Goal: Information Seeking & Learning: Compare options

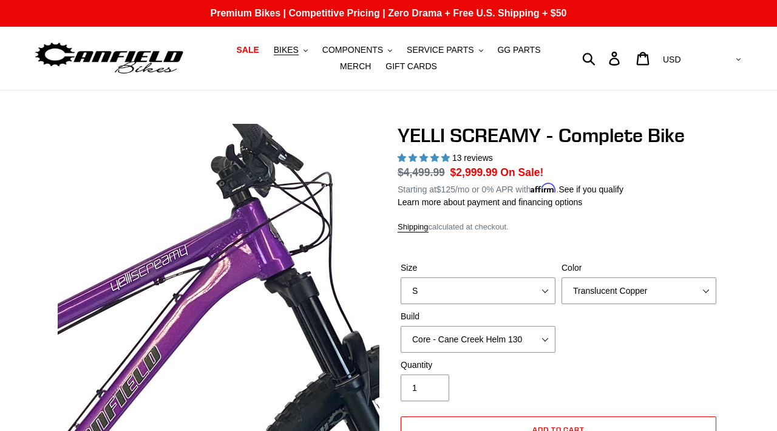
select select "highest-rating"
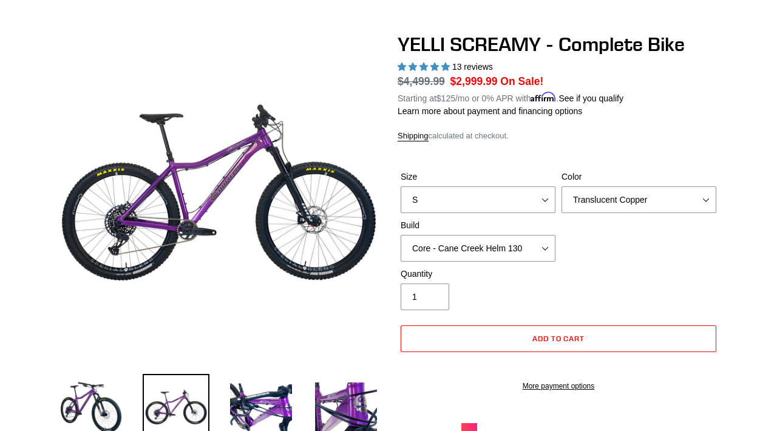
scroll to position [74, 0]
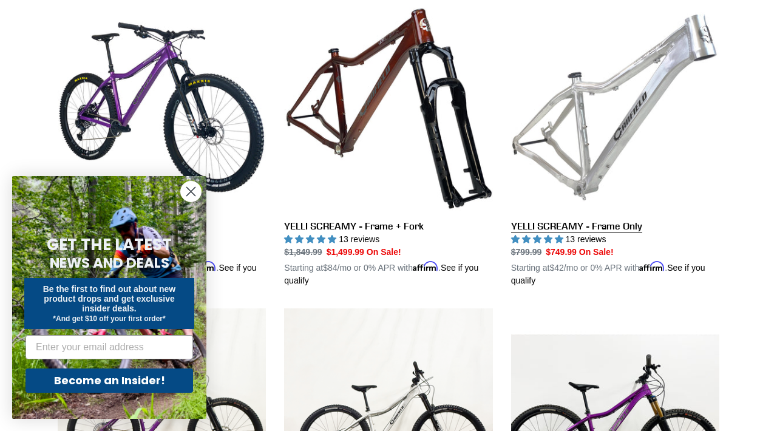
click at [580, 110] on link "YELLI SCREAMY - Frame Only" at bounding box center [615, 145] width 208 height 284
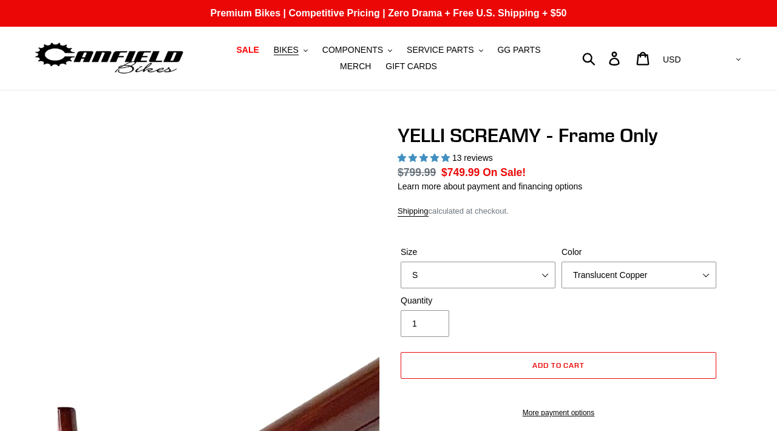
select select "highest-rating"
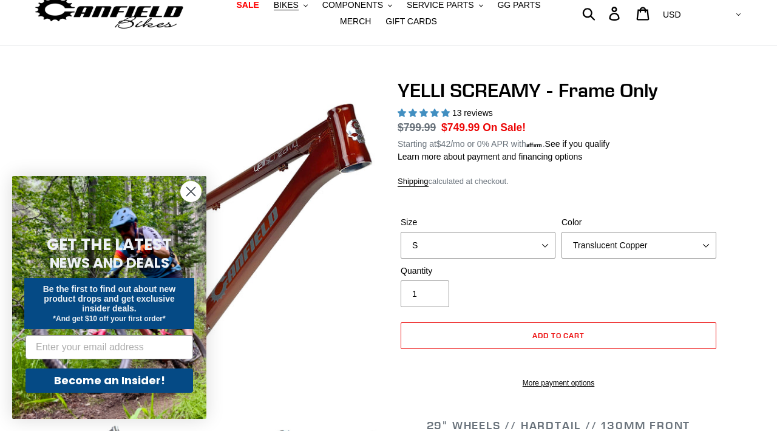
scroll to position [54, 0]
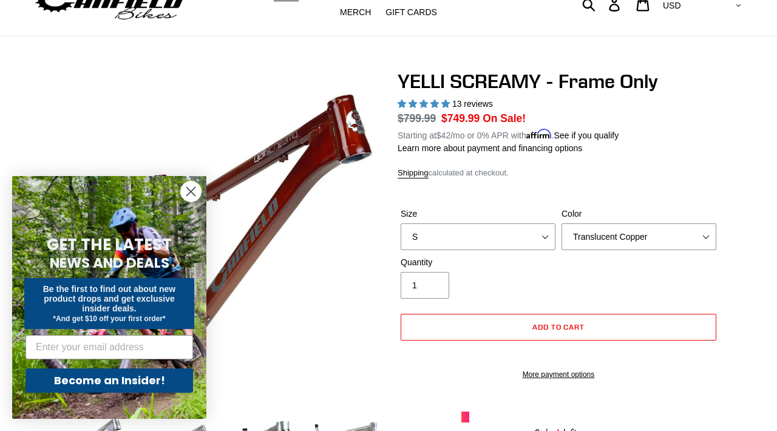
click at [187, 188] on icon "Close dialog" at bounding box center [191, 192] width 8 height 8
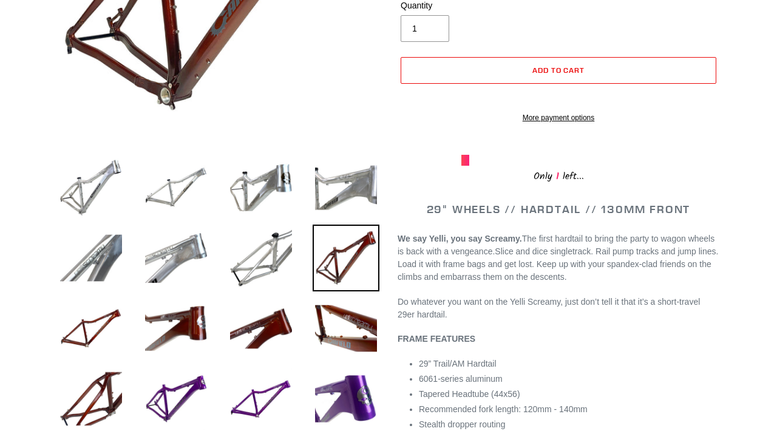
scroll to position [314, 0]
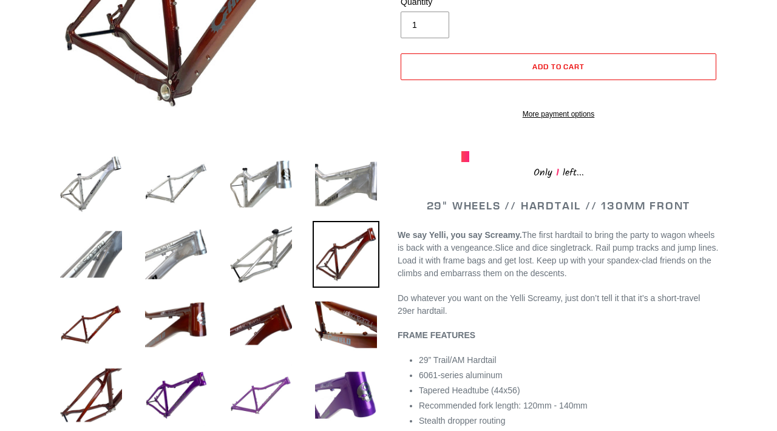
click at [270, 382] on img at bounding box center [261, 395] width 67 height 67
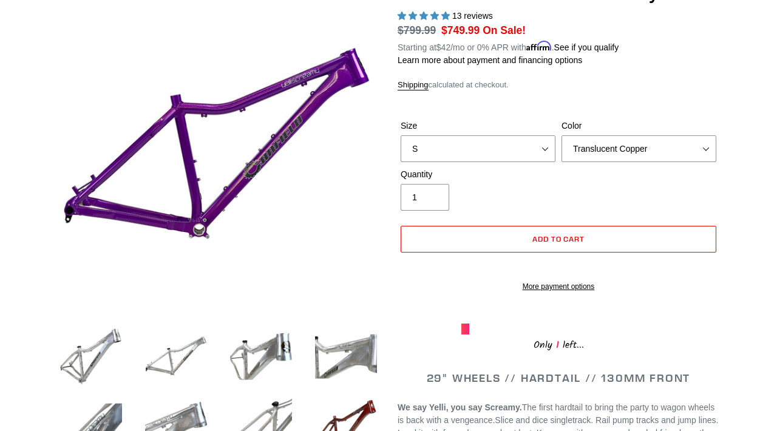
scroll to position [140, 0]
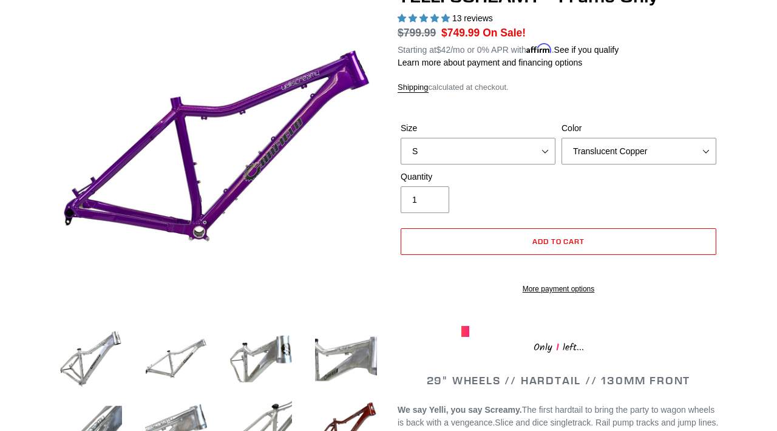
click at [663, 167] on div "Size S M L XL Color Translucent Copper Purple Haze Raw" at bounding box center [559, 146] width 322 height 49
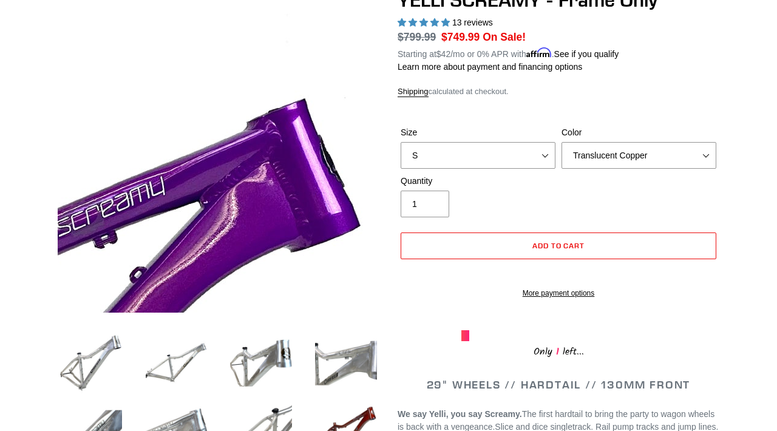
scroll to position [0, 0]
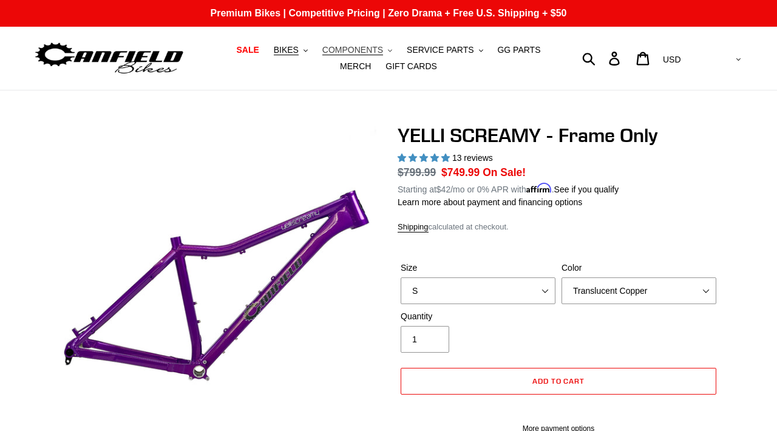
click at [327, 52] on span "COMPONENTS" at bounding box center [352, 50] width 61 height 10
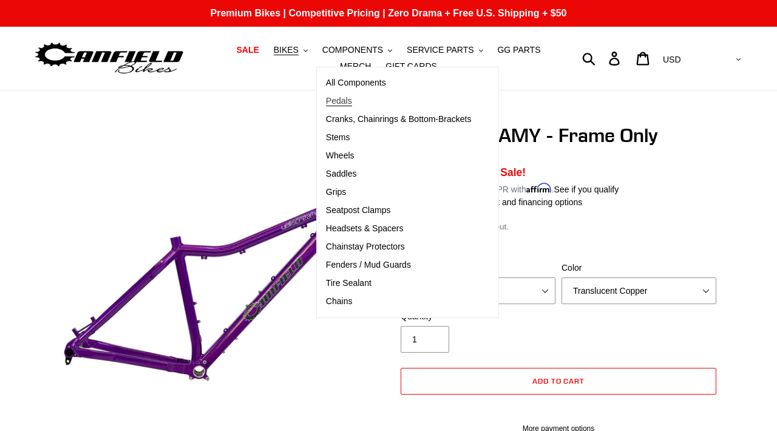
click at [331, 101] on span "Pedals" at bounding box center [339, 101] width 26 height 10
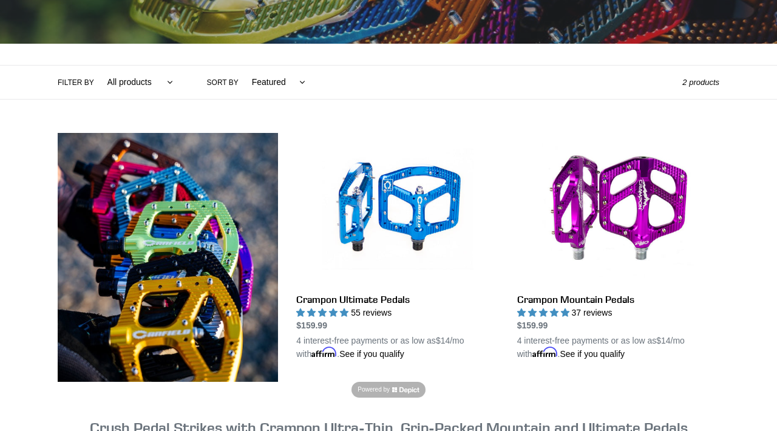
scroll to position [232, 0]
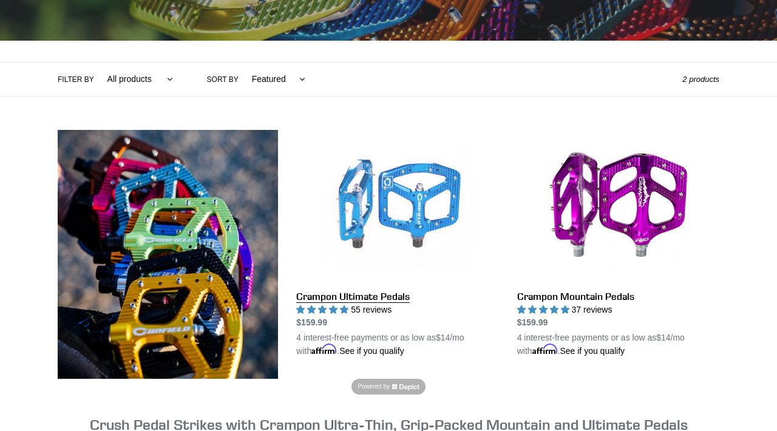
click at [391, 214] on link "Crampon Ultimate Pedals" at bounding box center [397, 244] width 202 height 228
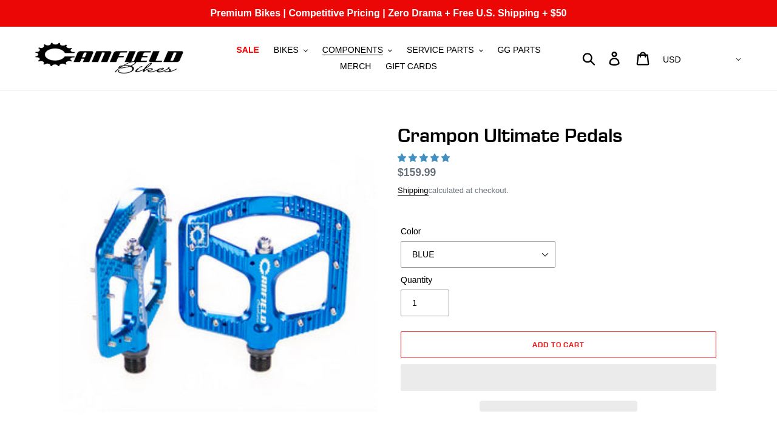
select select "highest-rating"
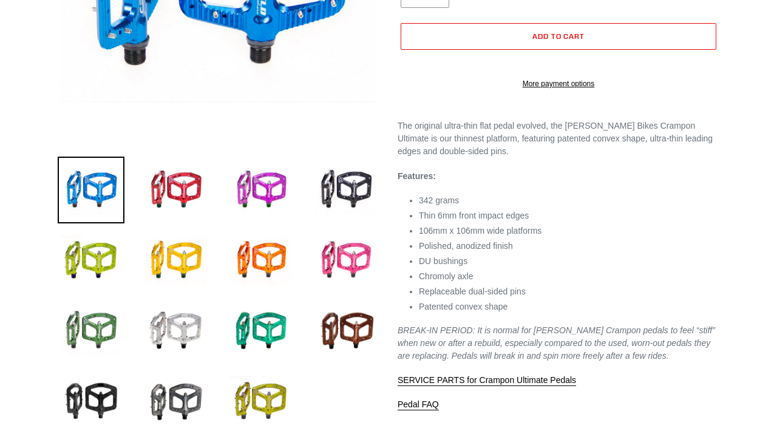
scroll to position [310, 0]
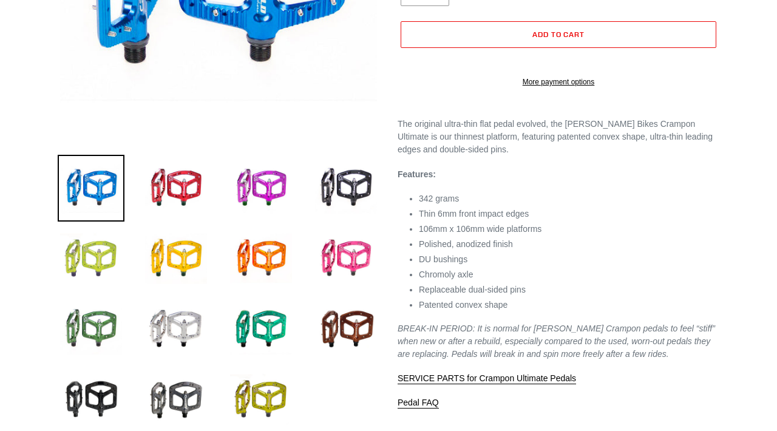
click at [109, 243] on img at bounding box center [91, 258] width 67 height 67
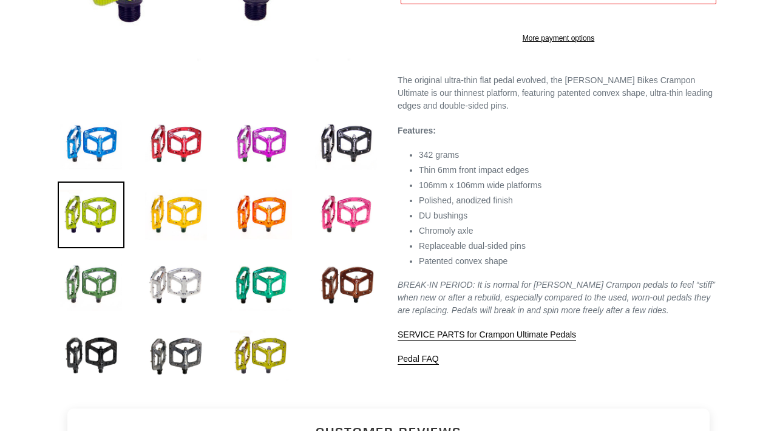
scroll to position [375, 0]
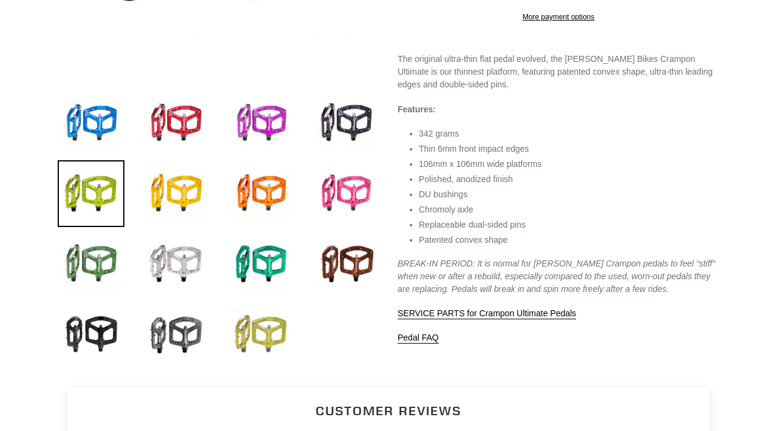
click at [248, 333] on img at bounding box center [261, 334] width 67 height 67
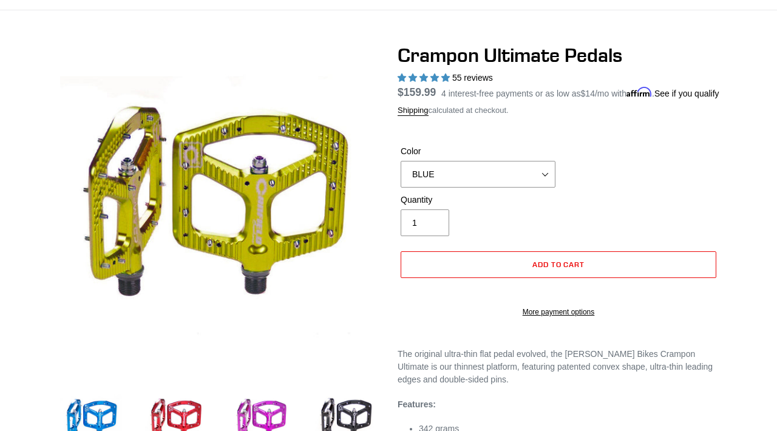
scroll to position [81, 0]
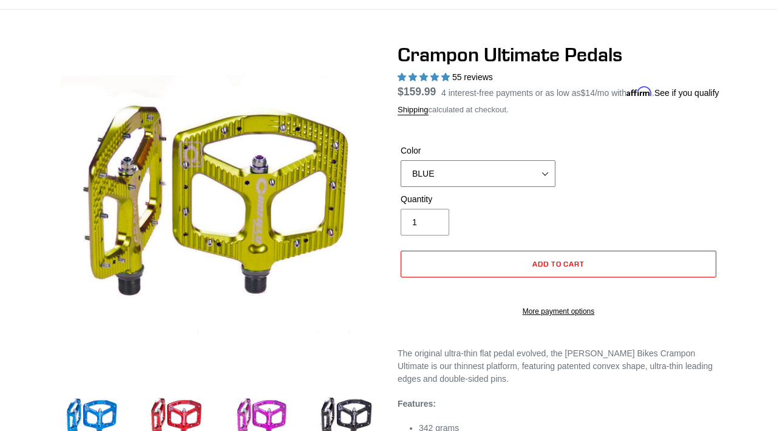
click at [464, 186] on select "BLUE RED PURPLE STEALTH BRONZE GREY TURQUOISE BLACK POLISHED BAJA GOLD PNW GREE…" at bounding box center [478, 173] width 155 height 27
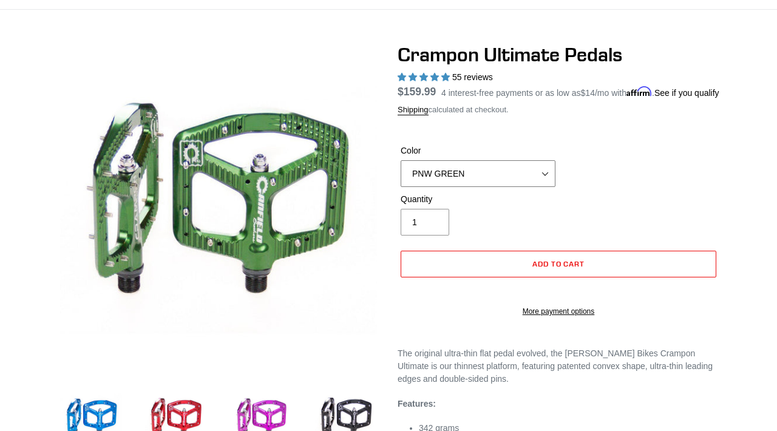
click at [472, 187] on select "BLUE RED PURPLE STEALTH BRONZE GREY TURQUOISE BLACK POLISHED BAJA GOLD PNW GREE…" at bounding box center [478, 173] width 155 height 27
select select "FERN GREEN"
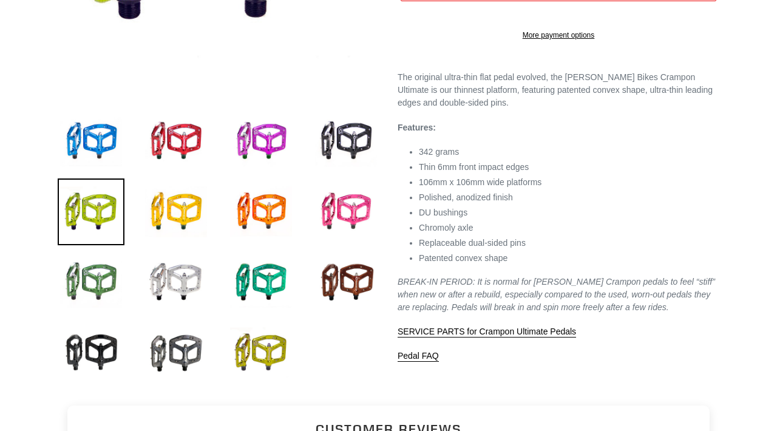
scroll to position [363, 0]
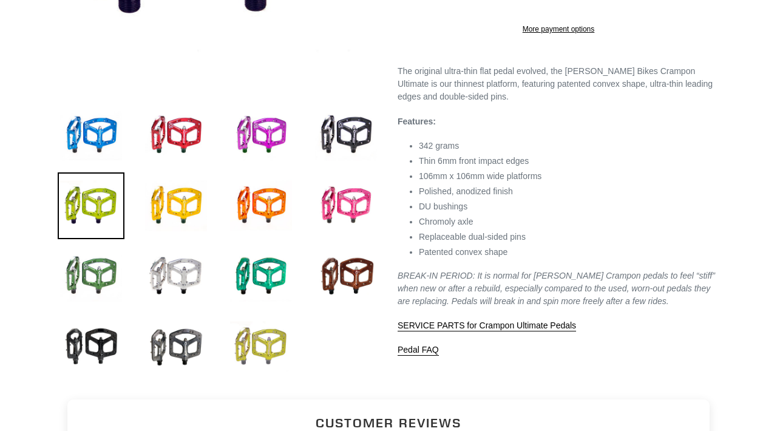
click at [259, 358] on img at bounding box center [261, 346] width 67 height 67
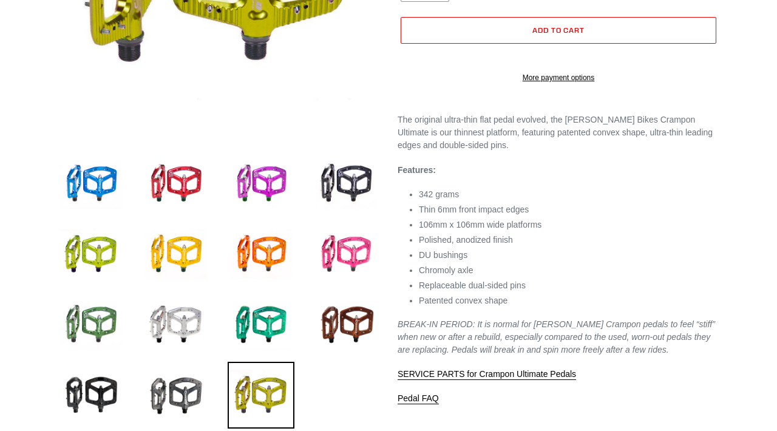
scroll to position [320, 0]
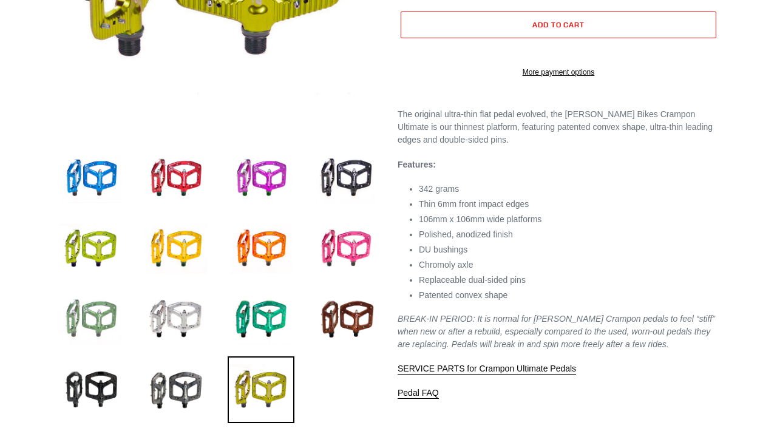
click at [82, 335] on img at bounding box center [91, 319] width 67 height 67
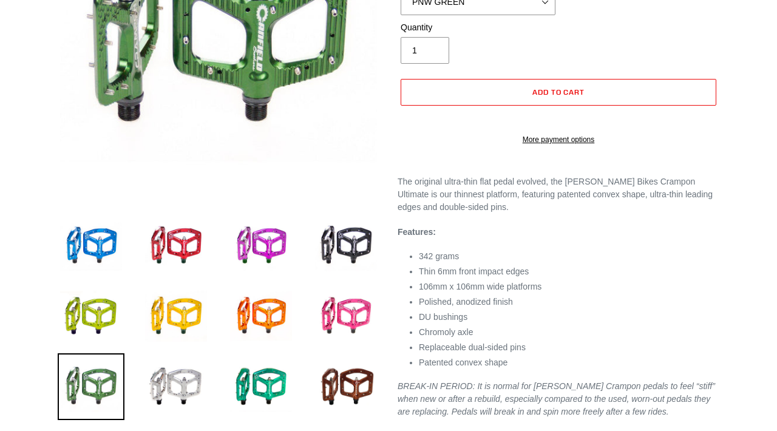
scroll to position [254, 0]
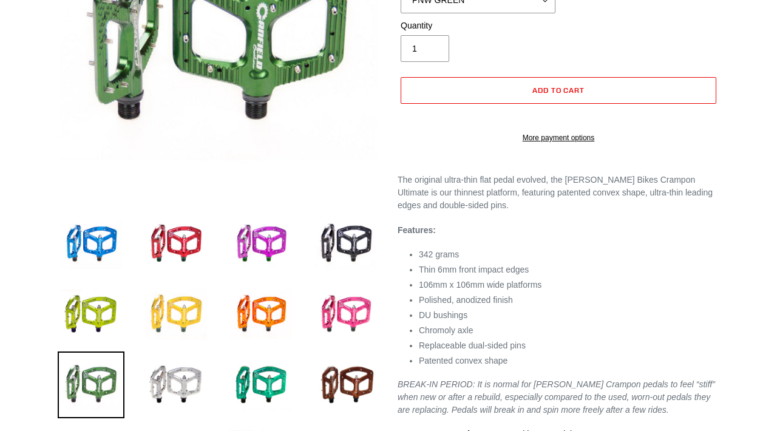
click at [171, 303] on img at bounding box center [176, 314] width 67 height 67
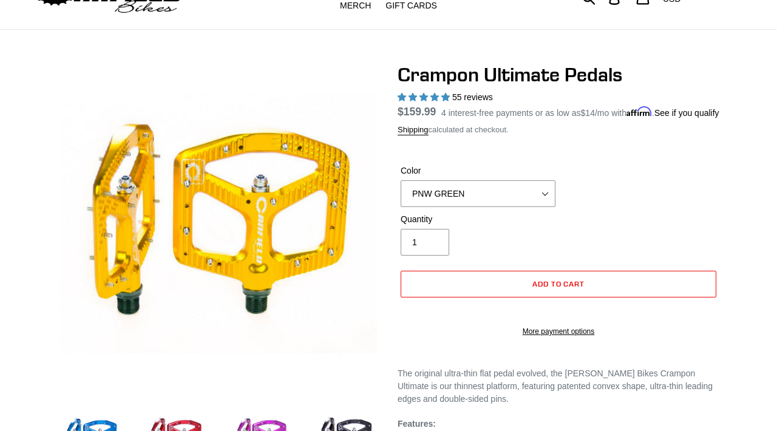
scroll to position [0, 0]
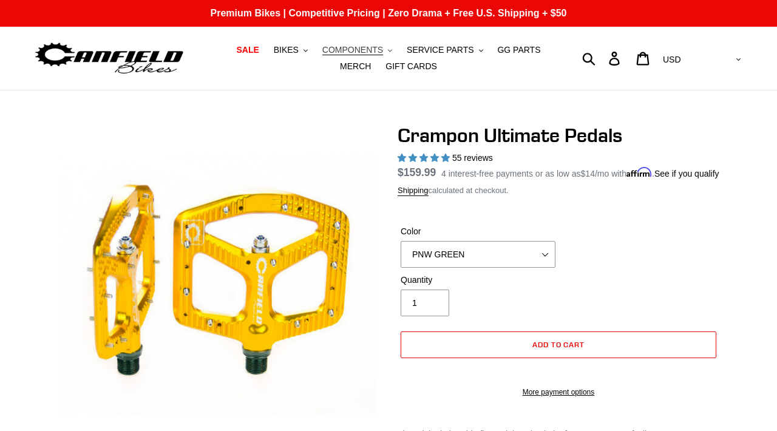
click at [351, 49] on span "COMPONENTS" at bounding box center [352, 50] width 61 height 10
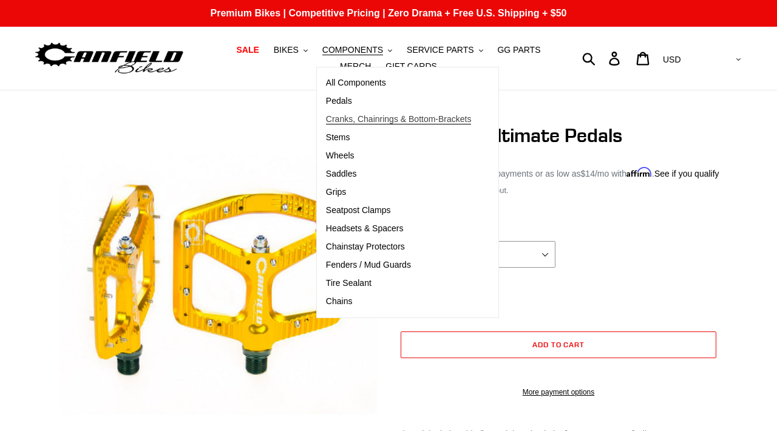
click at [354, 117] on span "Cranks, Chainrings & Bottom-Brackets" at bounding box center [399, 119] width 146 height 10
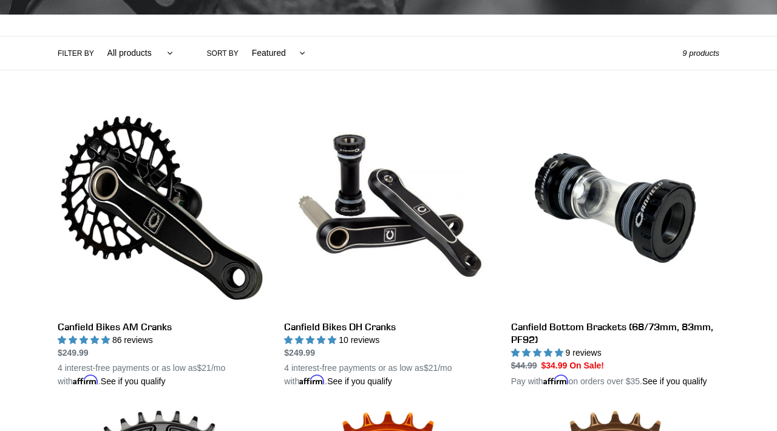
scroll to position [266, 0]
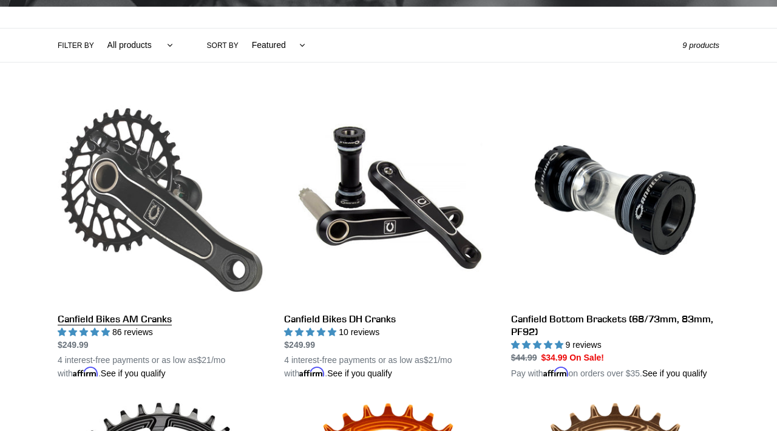
click at [201, 268] on link "Canfield Bikes AM Cranks" at bounding box center [162, 238] width 208 height 284
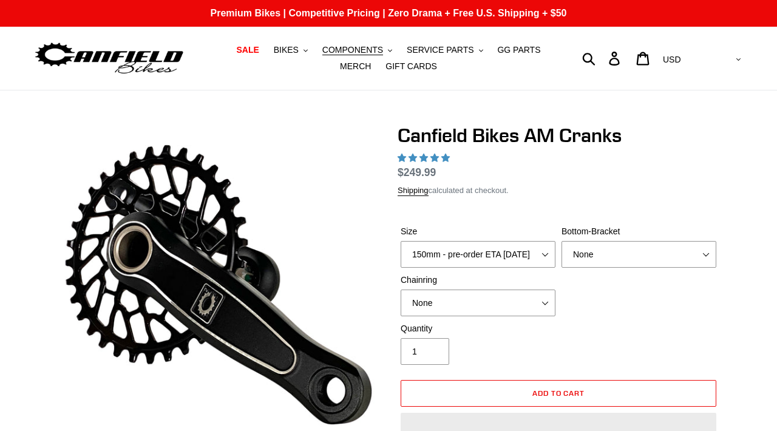
select select "highest-rating"
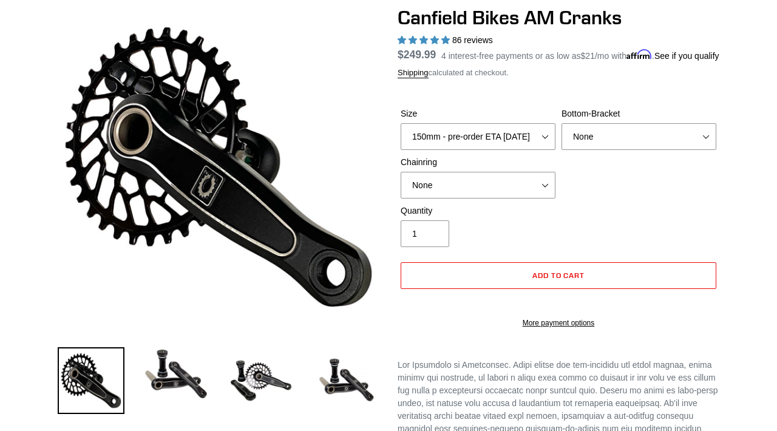
scroll to position [118, 0]
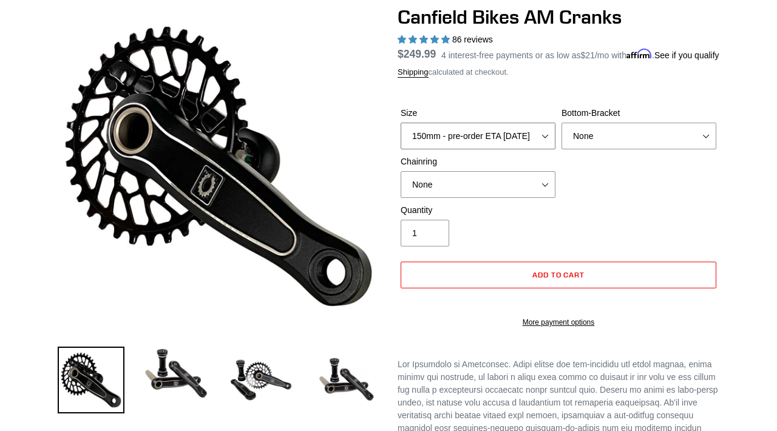
click at [450, 149] on select "150mm - pre-order ETA [DATE] 155mm - pre-order ETA [DATE] 160mm - pre-order ETA…" at bounding box center [478, 136] width 155 height 27
select select "170mm"
click at [451, 198] on select "None 30t Round (Boost 148) 30t Oval (Boost 148) 32t Round (Boost 148) 32t Oval …" at bounding box center [478, 184] width 155 height 27
click at [512, 198] on select "None 30t Round (Boost 148) 30t Oval (Boost 148) 32t Round (Boost 148) 32t Oval …" at bounding box center [478, 184] width 155 height 27
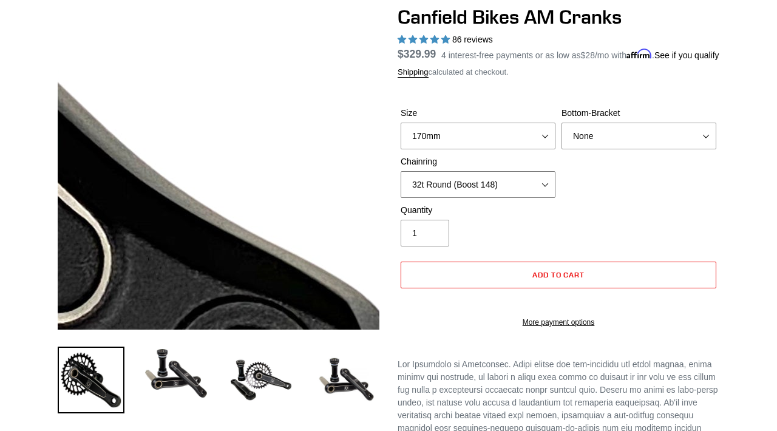
scroll to position [118, 0]
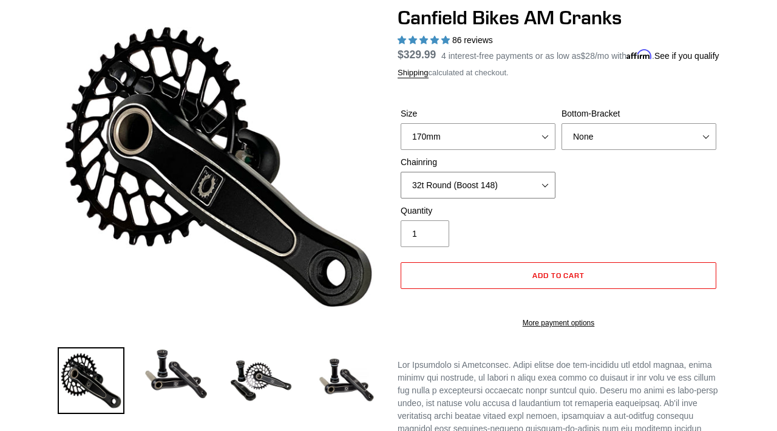
click at [493, 198] on select "None 30t Round (Boost 148) 30t Oval (Boost 148) 32t Round (Boost 148) 32t Oval …" at bounding box center [478, 185] width 155 height 27
select select "None"
